Goal: Task Accomplishment & Management: Manage account settings

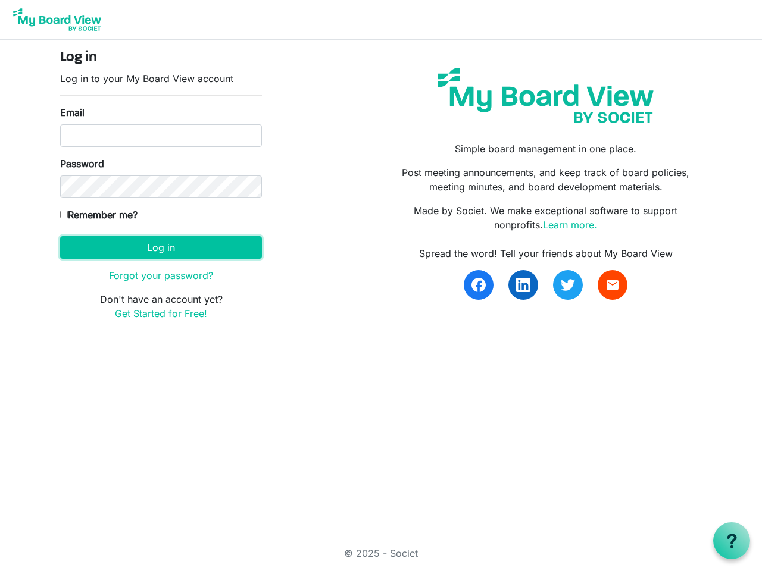
click at [161, 248] on button "Log in" at bounding box center [161, 247] width 202 height 23
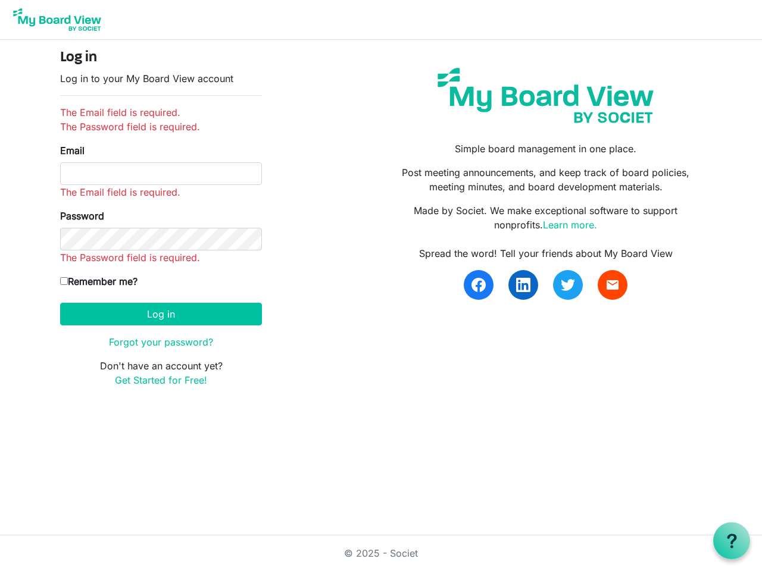
click at [732, 541] on use at bounding box center [732, 541] width 10 height 14
